Goal: Information Seeking & Learning: Check status

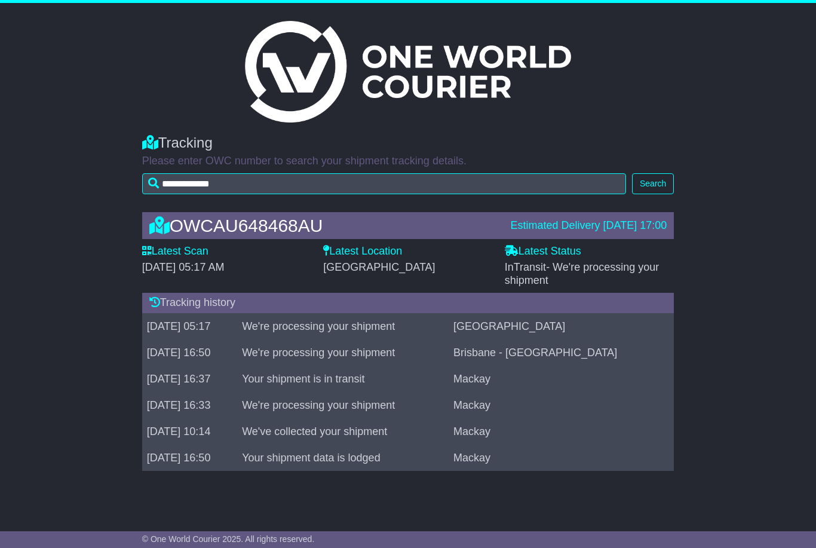
click at [648, 180] on button "Search" at bounding box center [653, 183] width 42 height 21
click at [657, 182] on button "Search" at bounding box center [653, 183] width 42 height 21
click at [654, 183] on button "Search" at bounding box center [653, 183] width 42 height 21
click at [658, 185] on button "Search" at bounding box center [653, 183] width 42 height 21
click at [657, 179] on button "Search" at bounding box center [653, 183] width 42 height 21
